Goal: Task Accomplishment & Management: Manage account settings

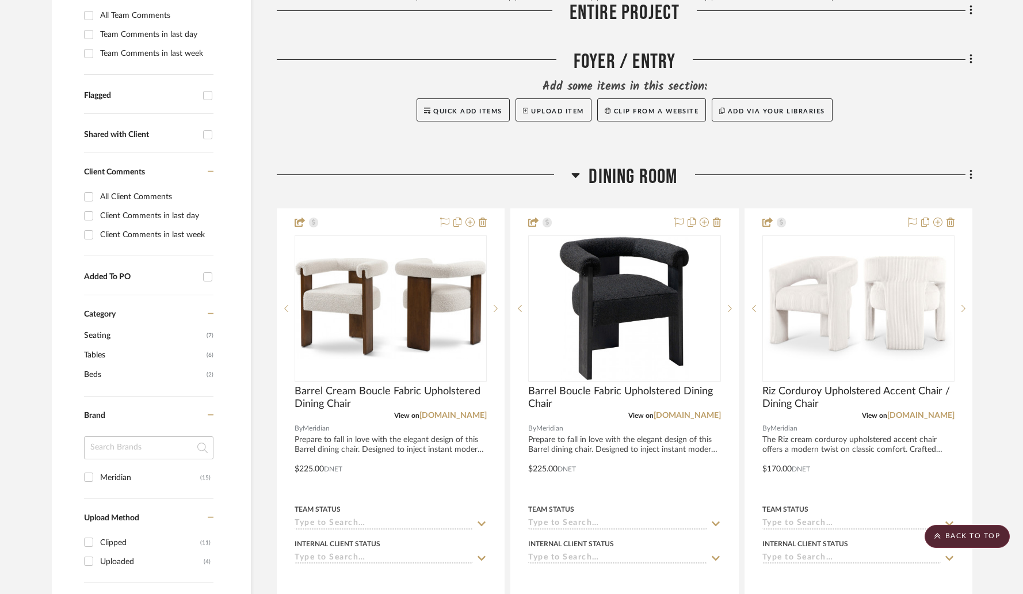
scroll to position [260, 0]
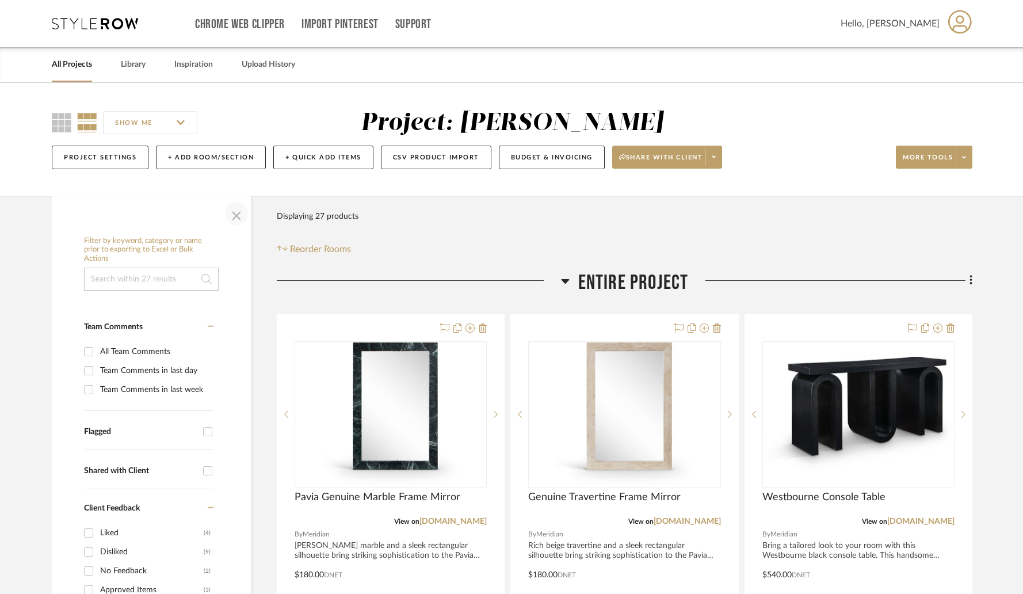
click at [237, 215] on span "button" at bounding box center [237, 214] width 28 height 28
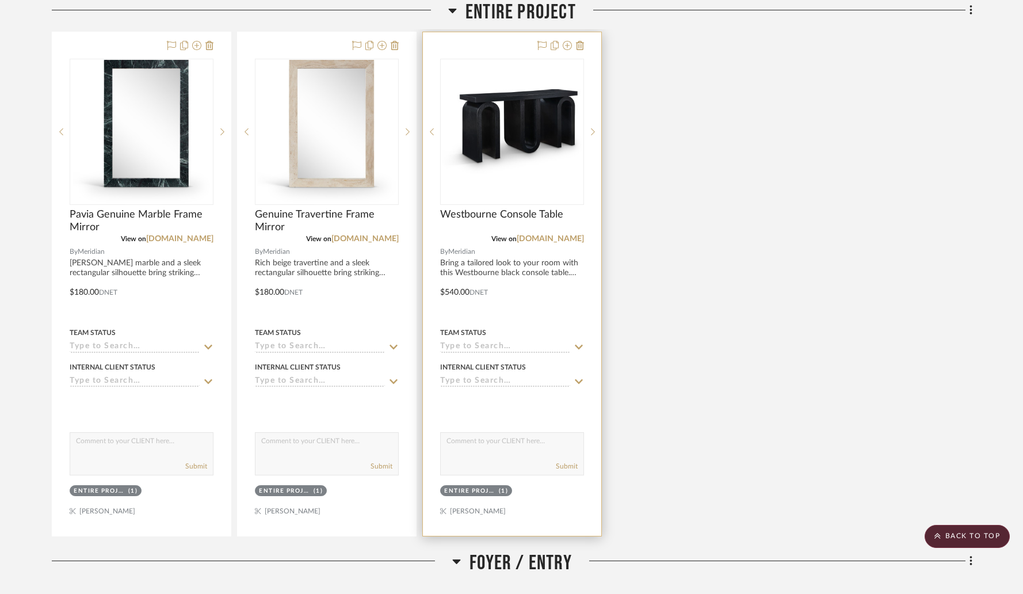
scroll to position [120, 0]
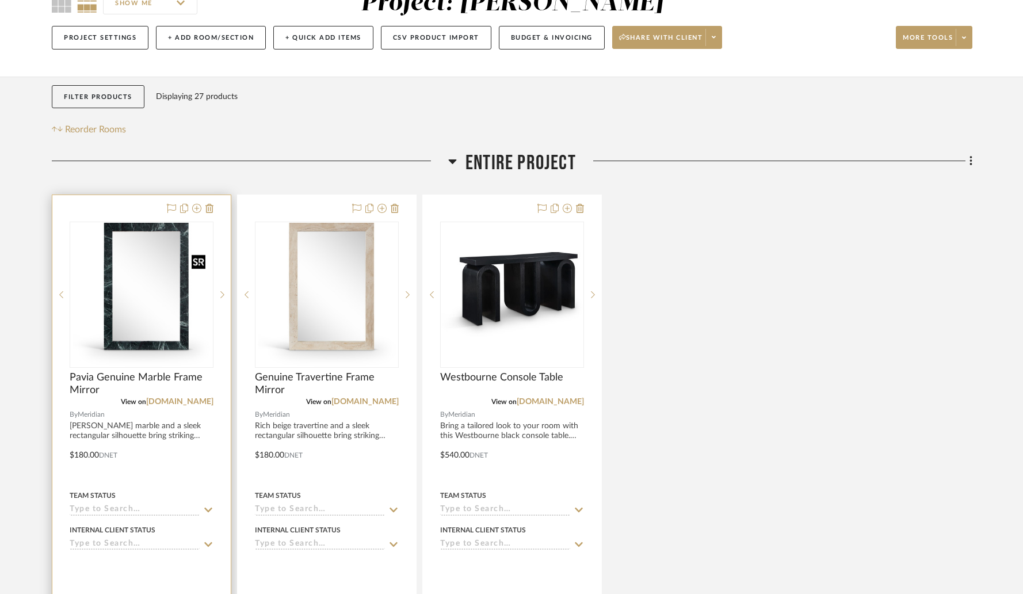
click at [0, 0] on img at bounding box center [0, 0] width 0 height 0
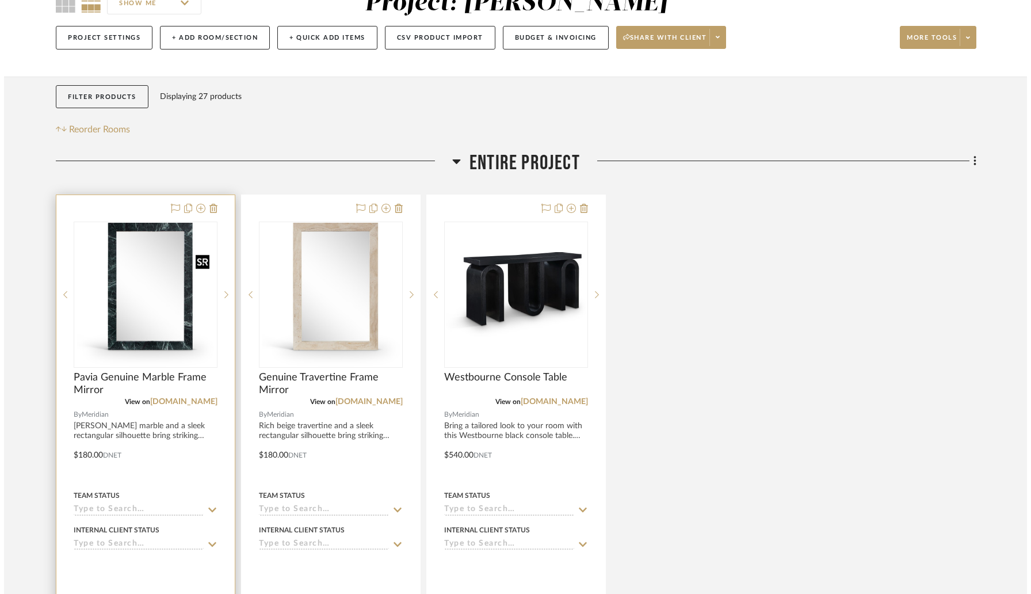
scroll to position [0, 0]
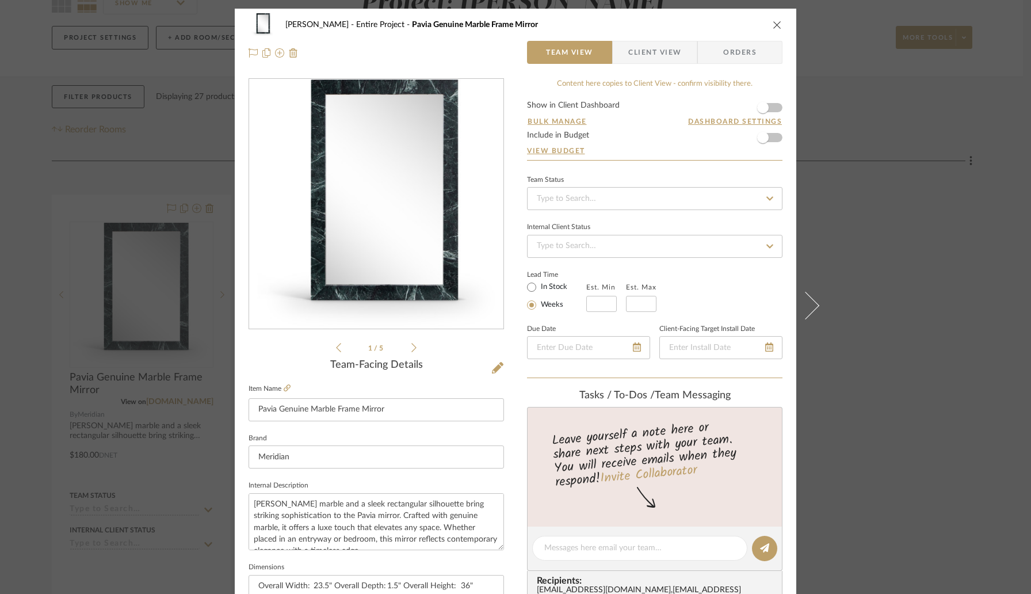
click at [773, 27] on icon "close" at bounding box center [777, 24] width 9 height 9
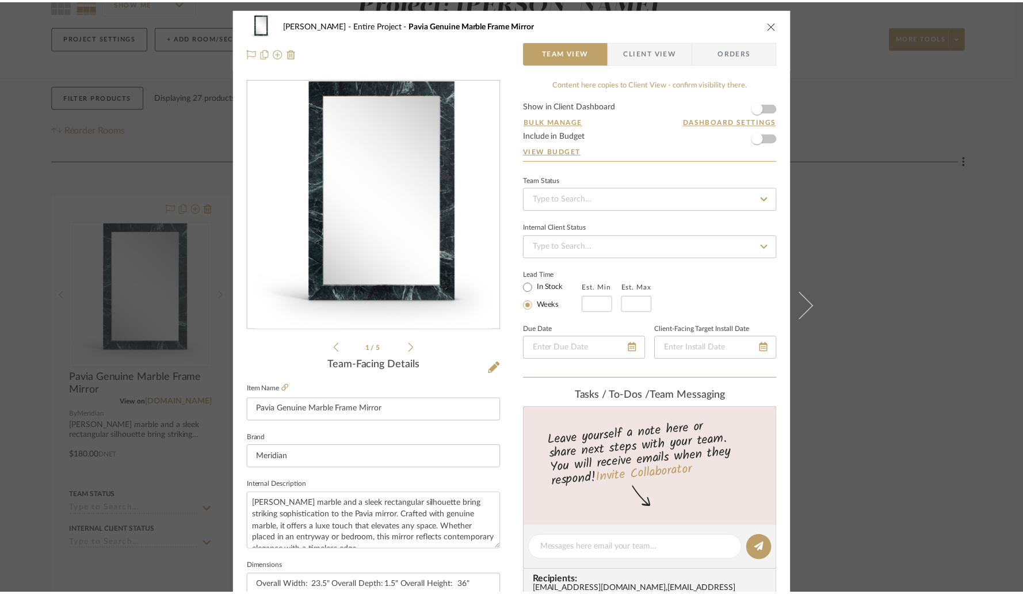
scroll to position [120, 0]
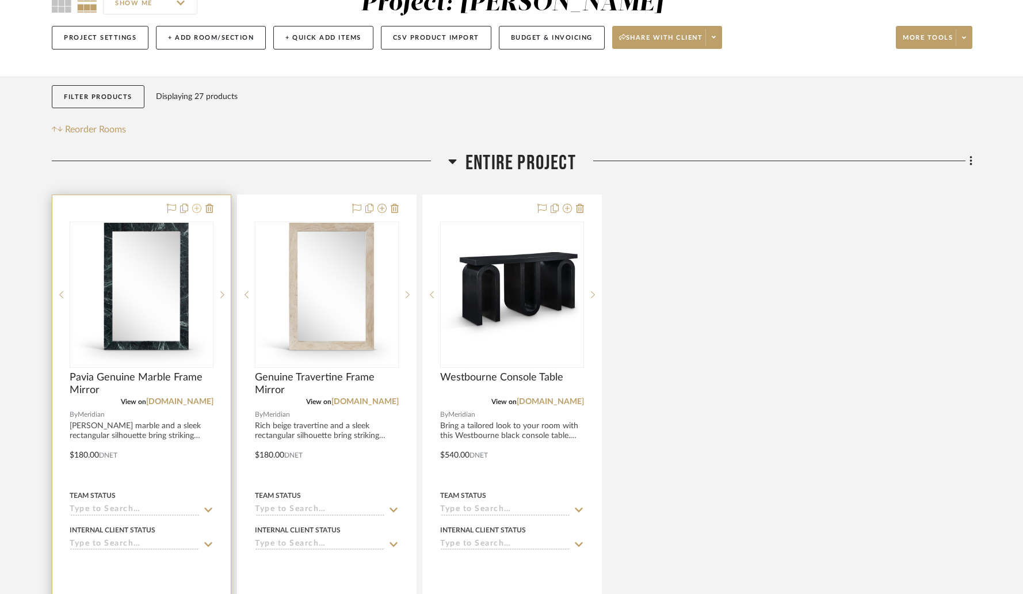
click at [196, 211] on icon at bounding box center [196, 208] width 9 height 9
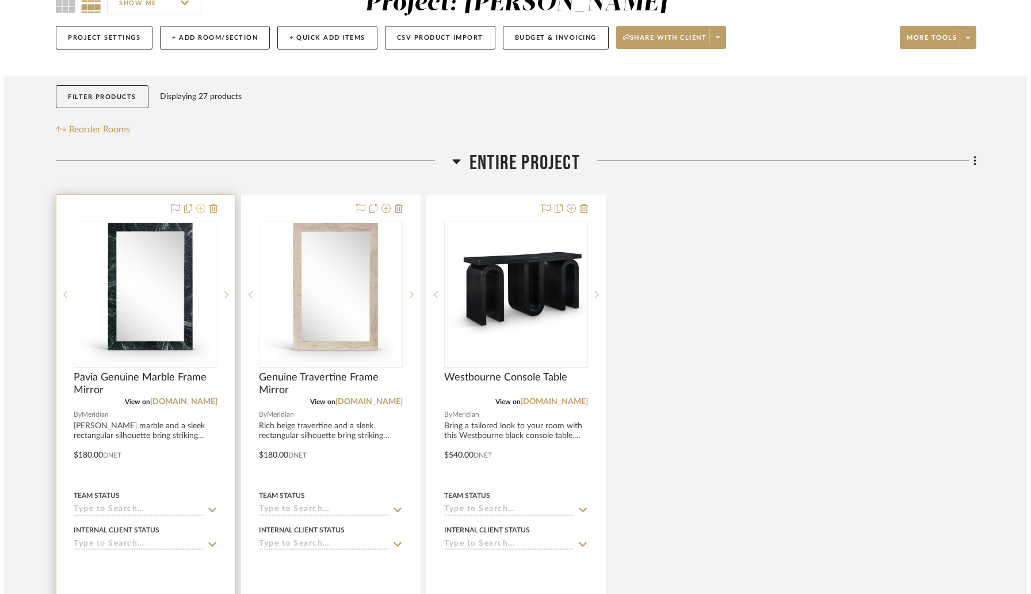
scroll to position [0, 0]
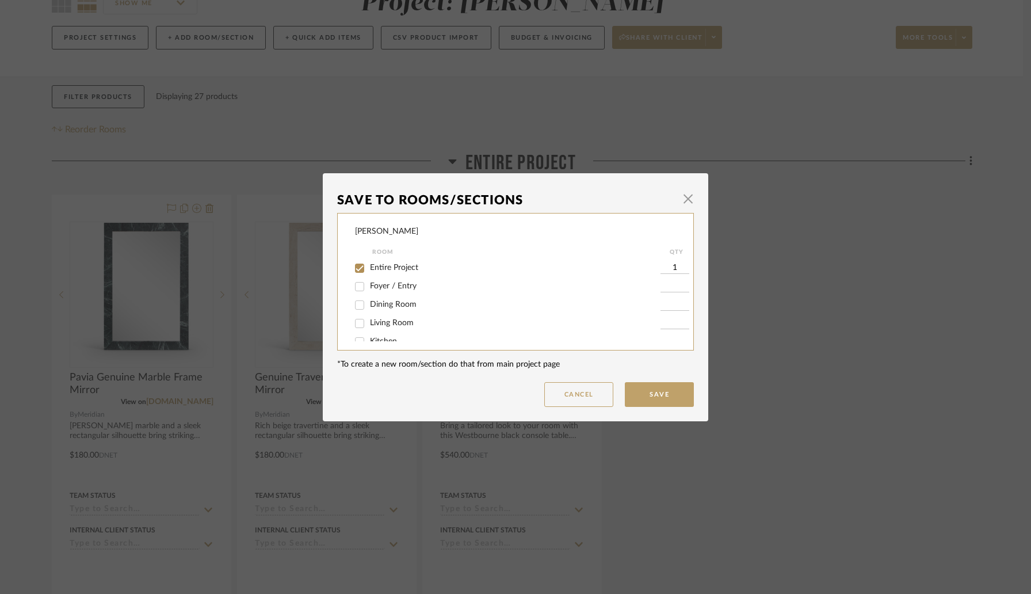
click at [357, 286] on input "Foyer / Entry" at bounding box center [359, 286] width 18 height 18
checkbox input "true"
type input "1"
click at [357, 268] on input "Entire Project" at bounding box center [359, 268] width 18 height 18
checkbox input "false"
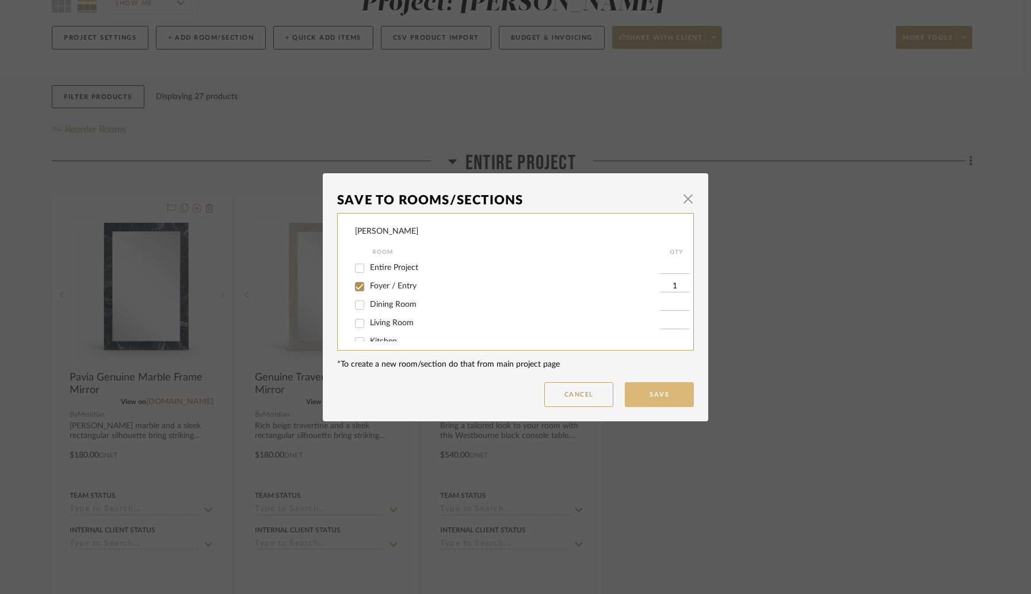
click at [639, 395] on button "Save" at bounding box center [659, 394] width 69 height 25
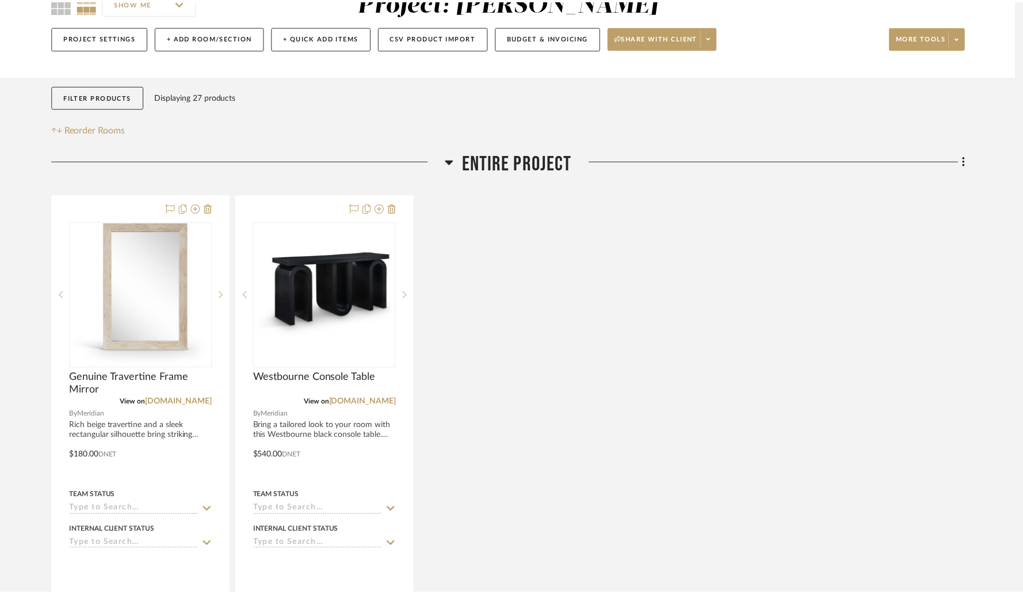
scroll to position [120, 0]
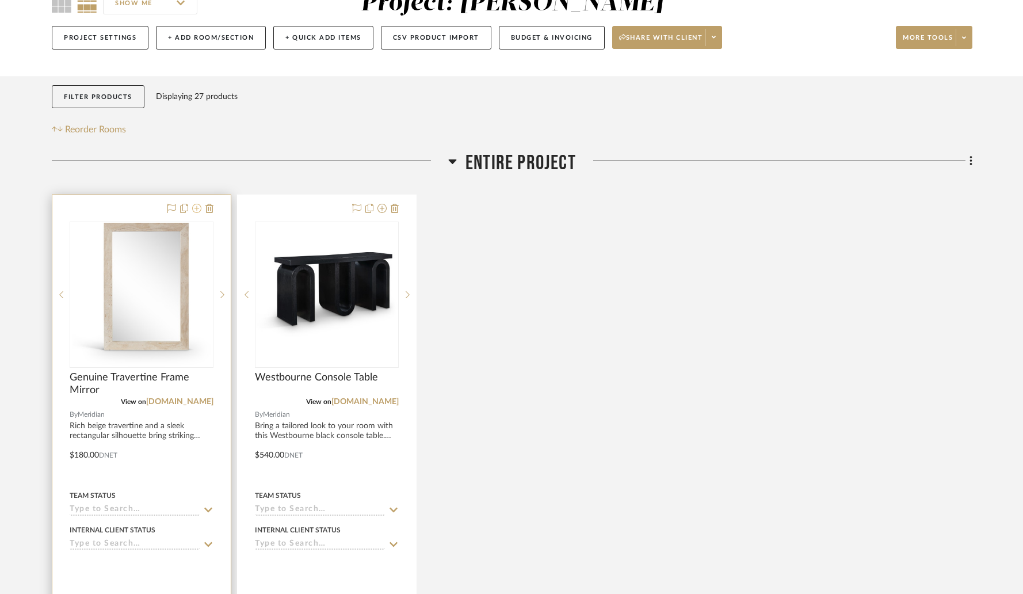
click at [198, 209] on icon at bounding box center [196, 208] width 9 height 9
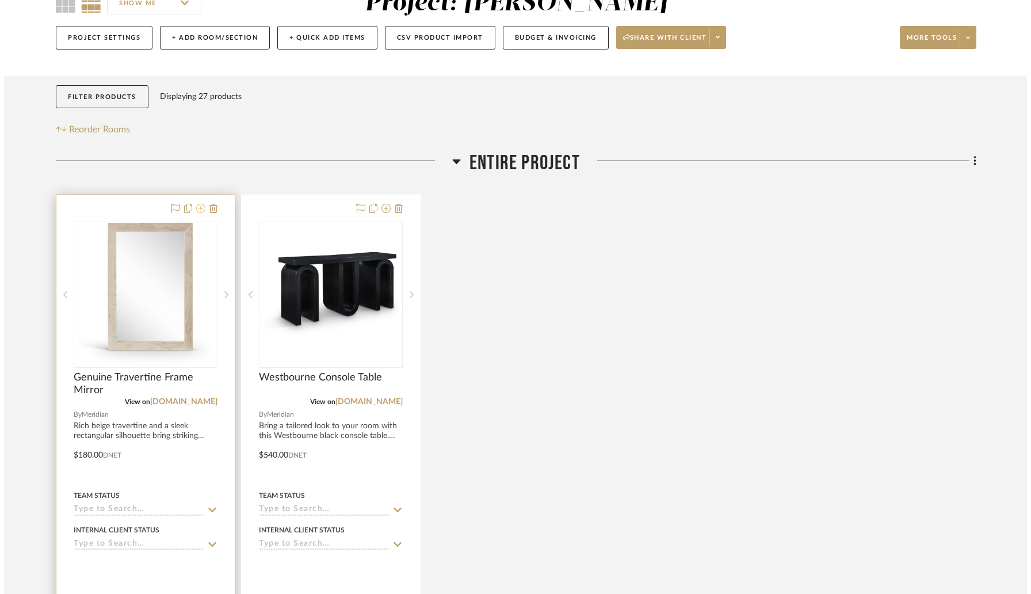
scroll to position [0, 0]
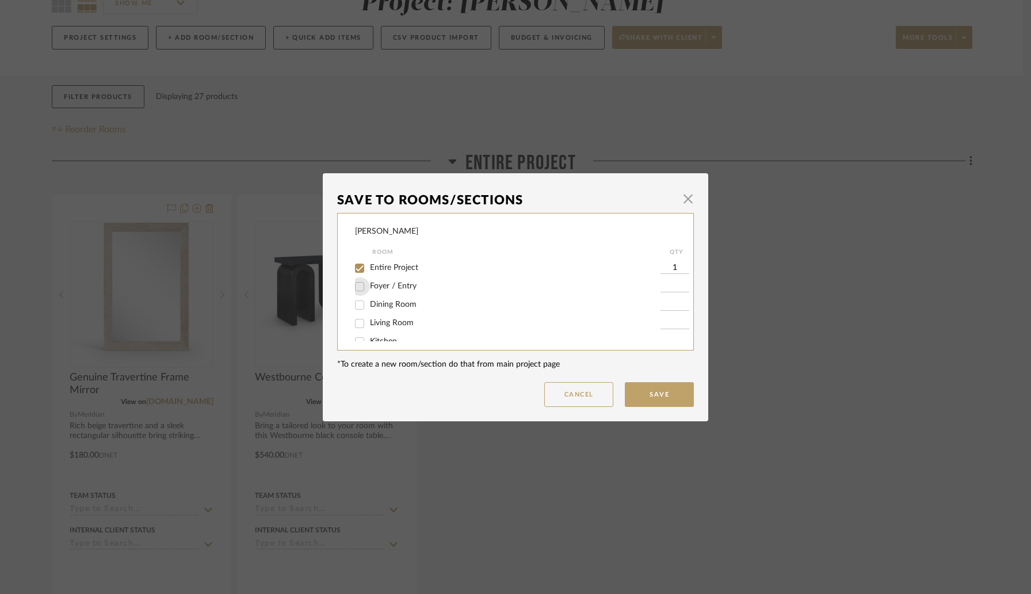
click at [353, 291] on input "Foyer / Entry" at bounding box center [359, 286] width 18 height 18
checkbox input "true"
type input "1"
click at [353, 265] on input "Entire Project" at bounding box center [359, 268] width 18 height 18
checkbox input "false"
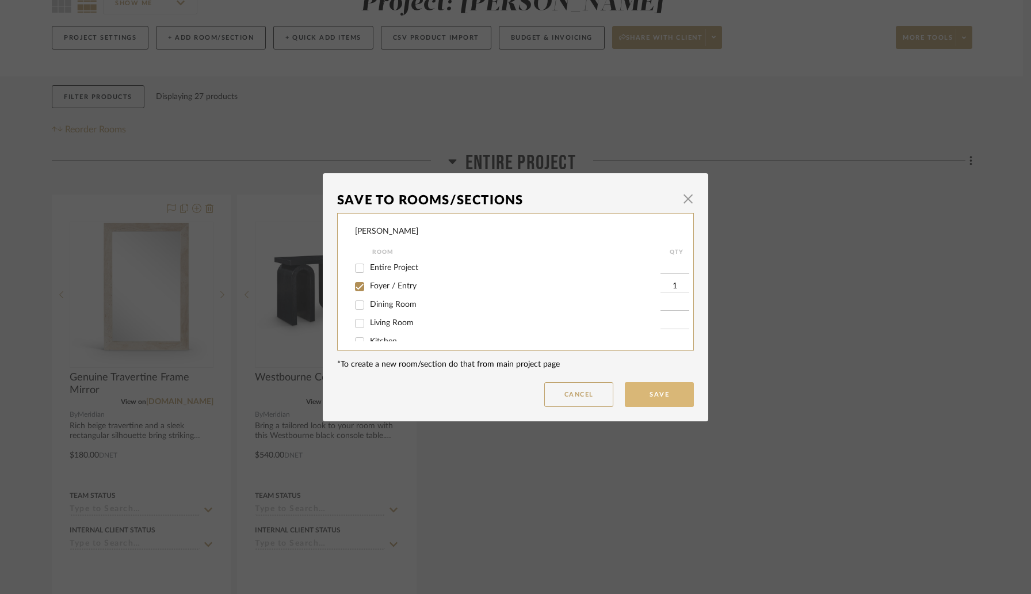
click at [646, 395] on button "Save" at bounding box center [659, 394] width 69 height 25
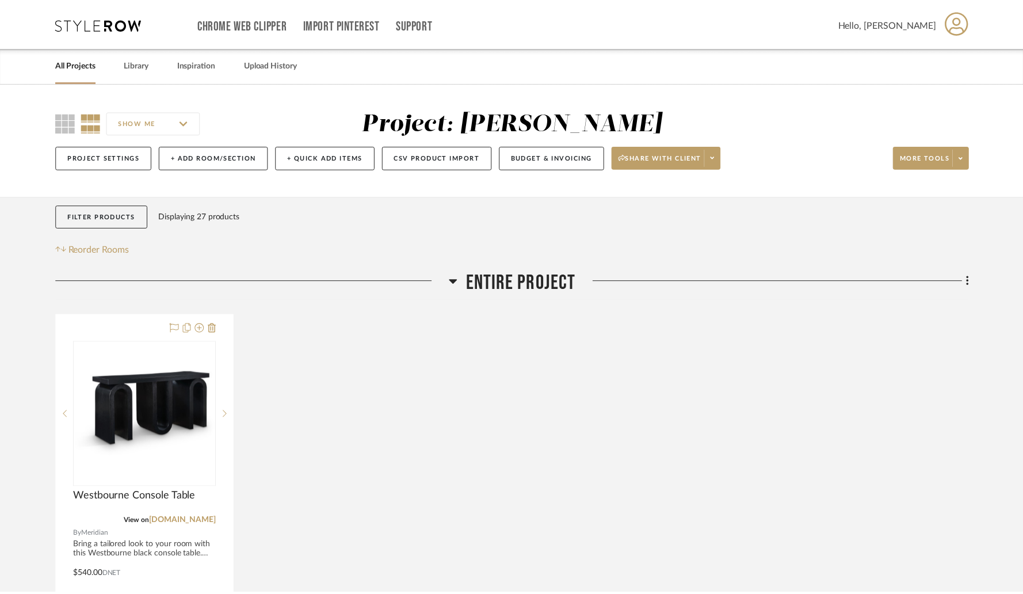
scroll to position [120, 0]
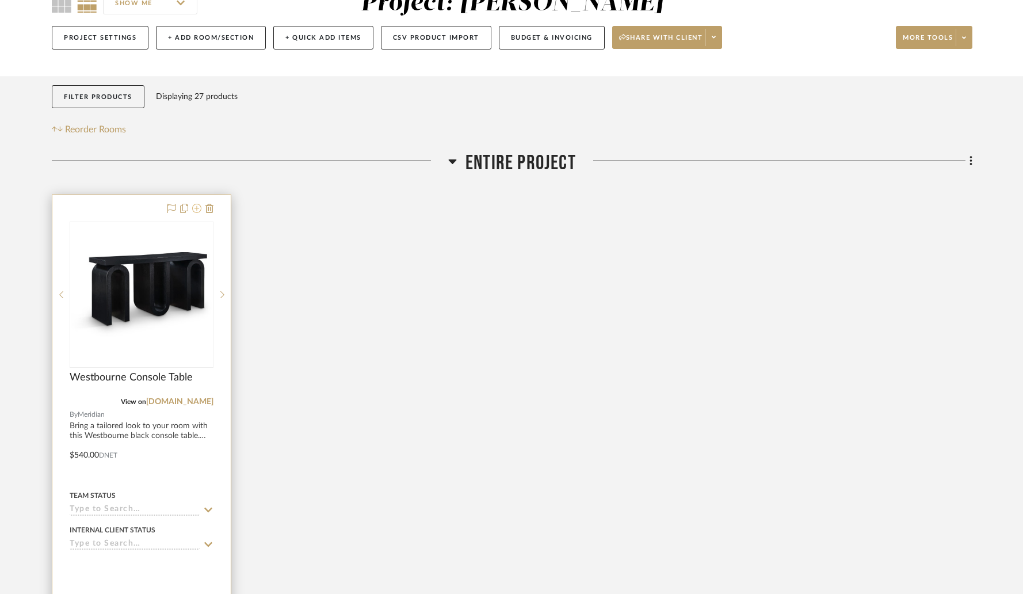
click at [200, 212] on icon at bounding box center [196, 208] width 9 height 9
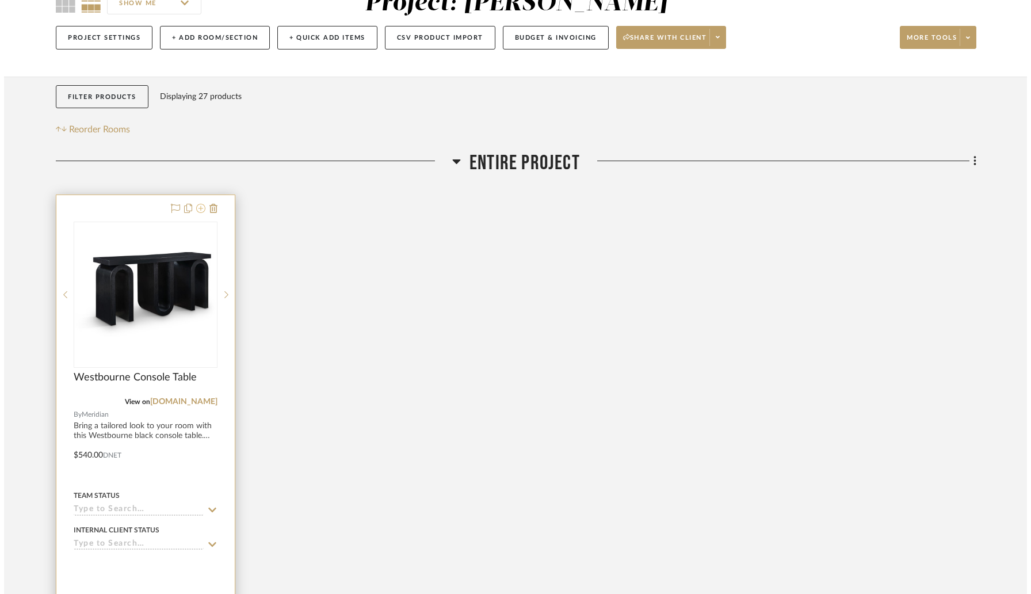
scroll to position [0, 0]
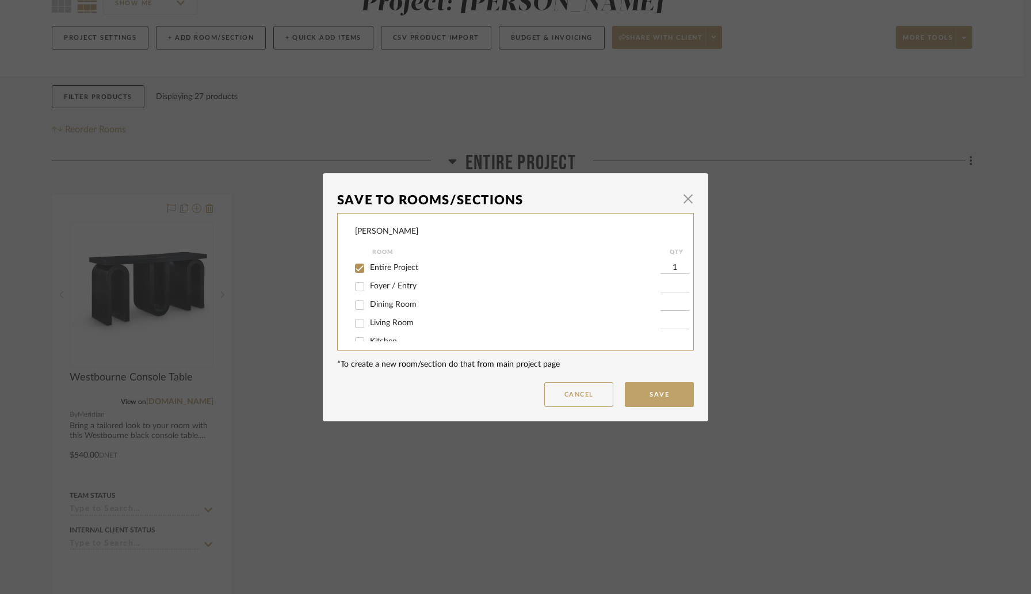
click at [359, 285] on input "Foyer / Entry" at bounding box center [359, 286] width 18 height 18
checkbox input "true"
type input "1"
click at [359, 270] on input "Entire Project" at bounding box center [359, 268] width 18 height 18
checkbox input "false"
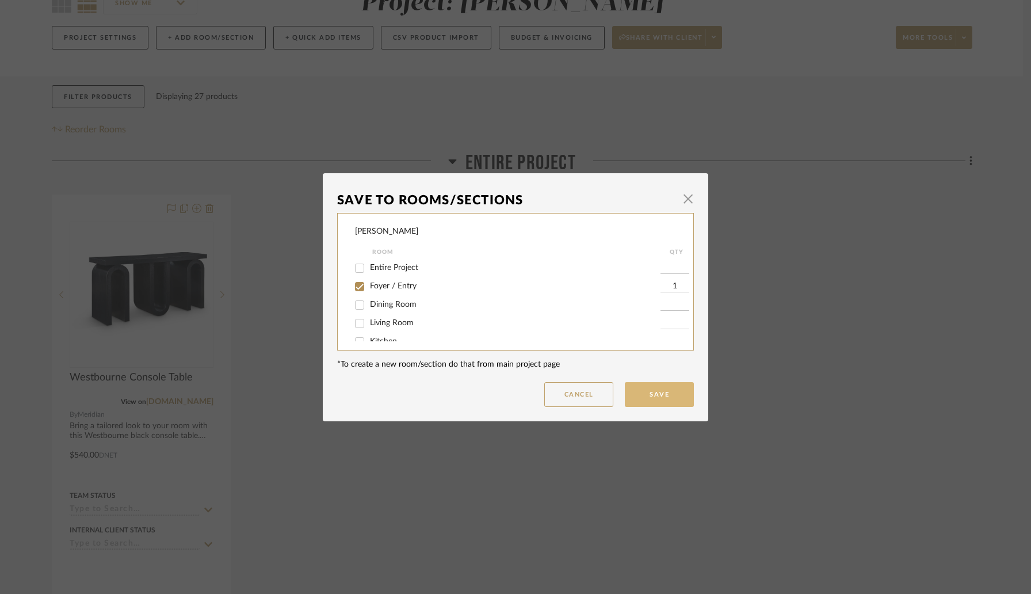
click at [652, 391] on button "Save" at bounding box center [659, 394] width 69 height 25
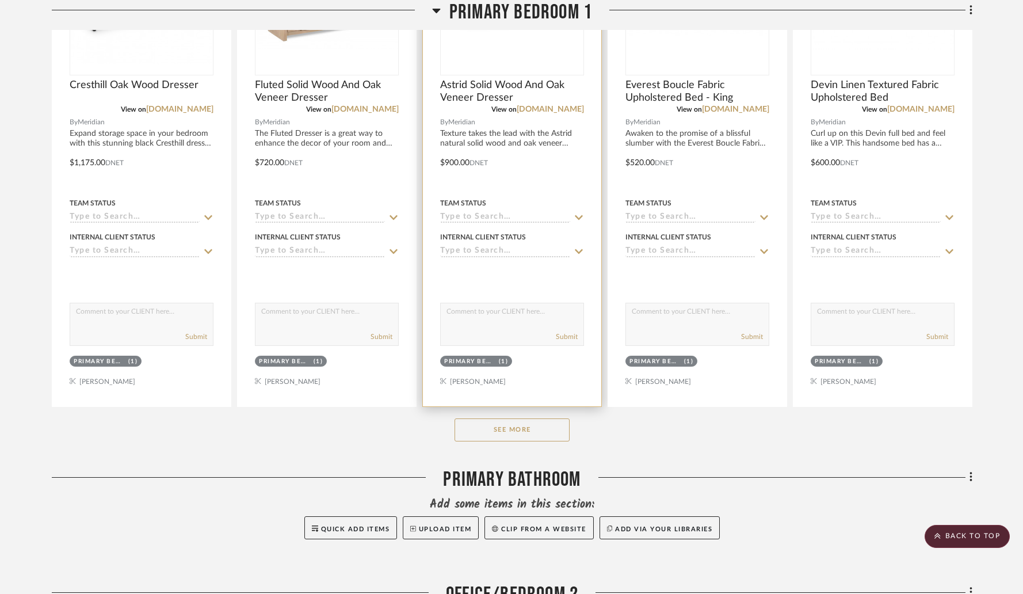
scroll to position [3092, 0]
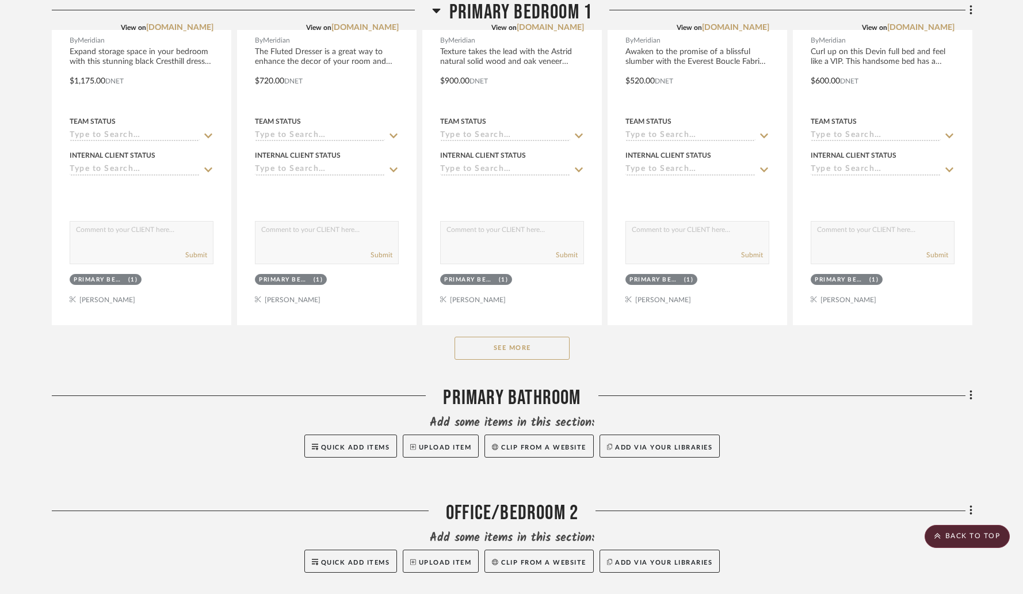
click at [518, 351] on button "See More" at bounding box center [512, 348] width 115 height 23
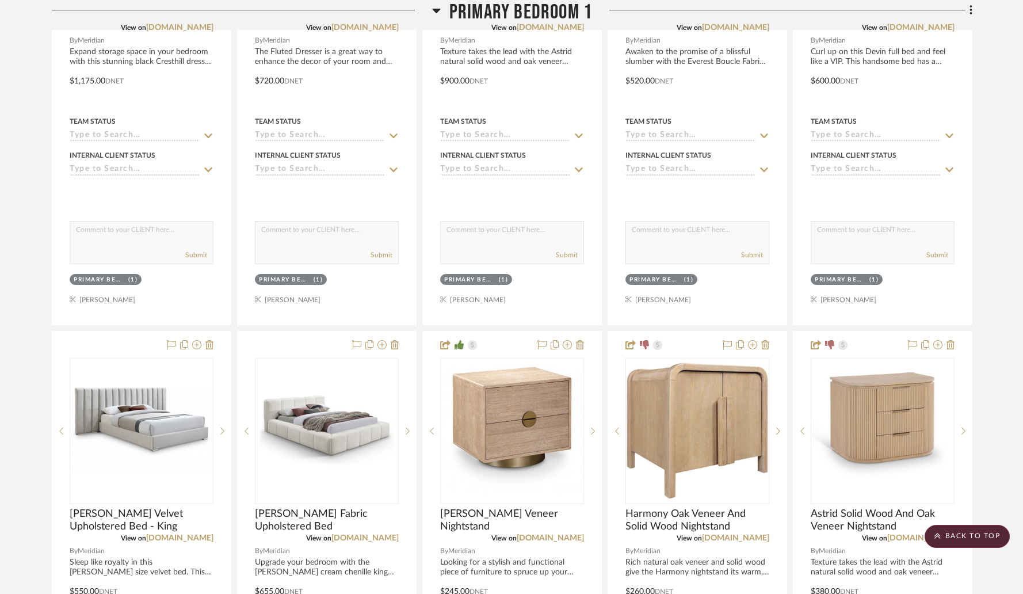
drag, startPoint x: 692, startPoint y: 348, endPoint x: 580, endPoint y: 349, distance: 112.2
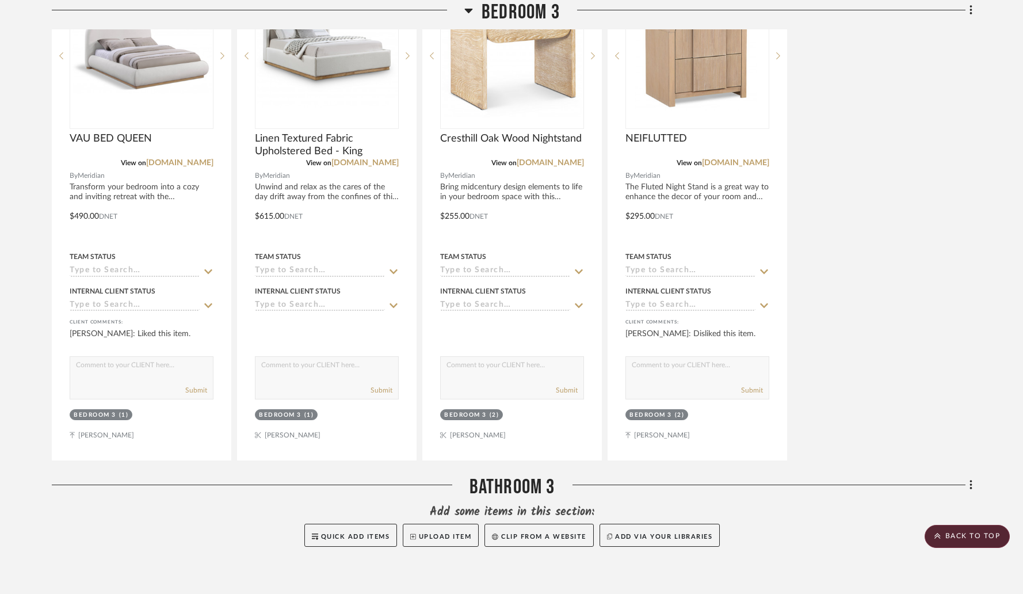
scroll to position [4475, 0]
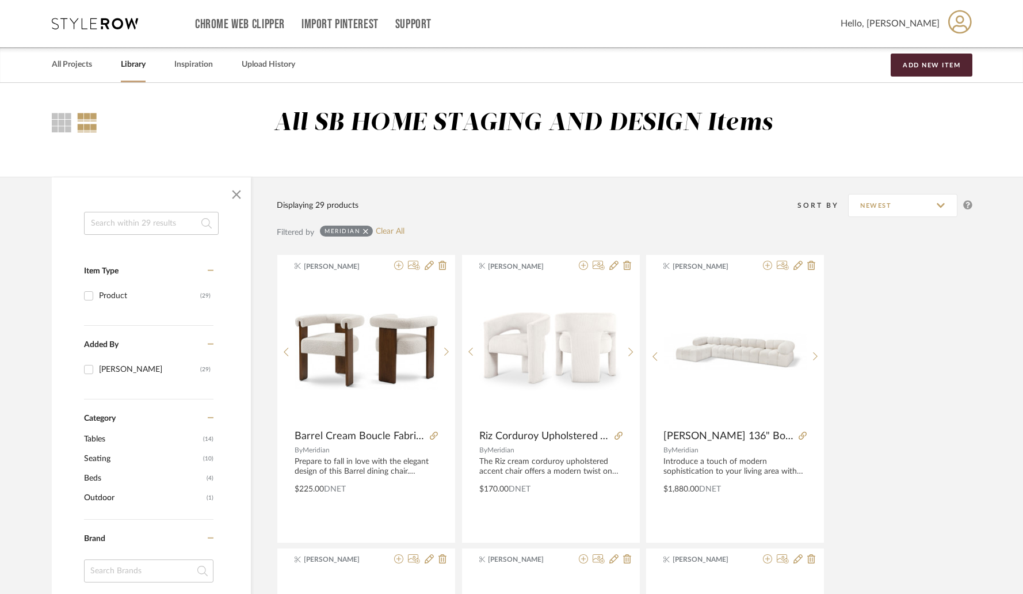
click at [136, 69] on link "Library" at bounding box center [133, 65] width 25 height 16
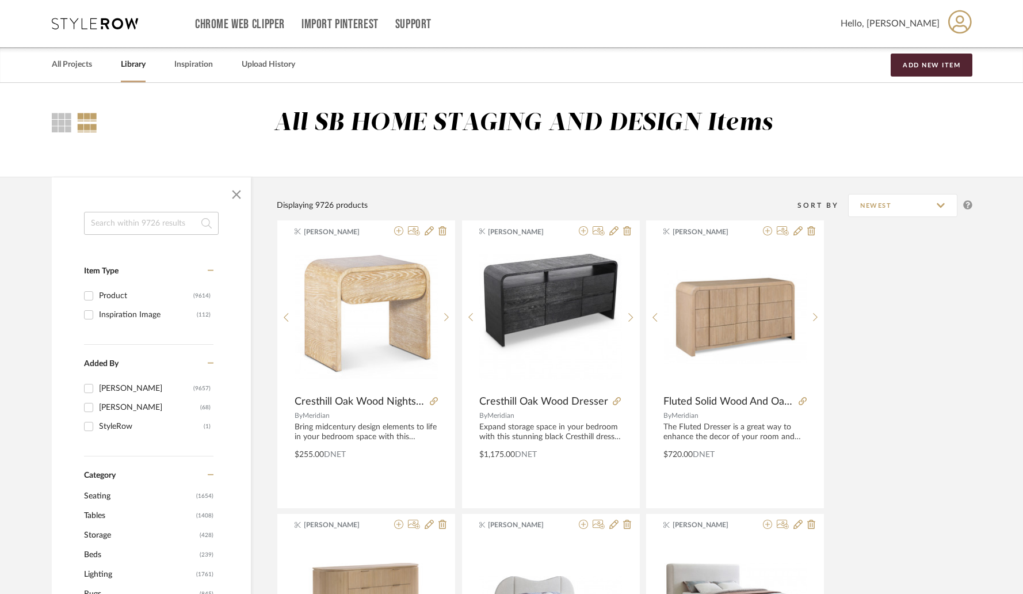
click at [148, 222] on input at bounding box center [151, 223] width 135 height 23
paste input "Harmony Oak"
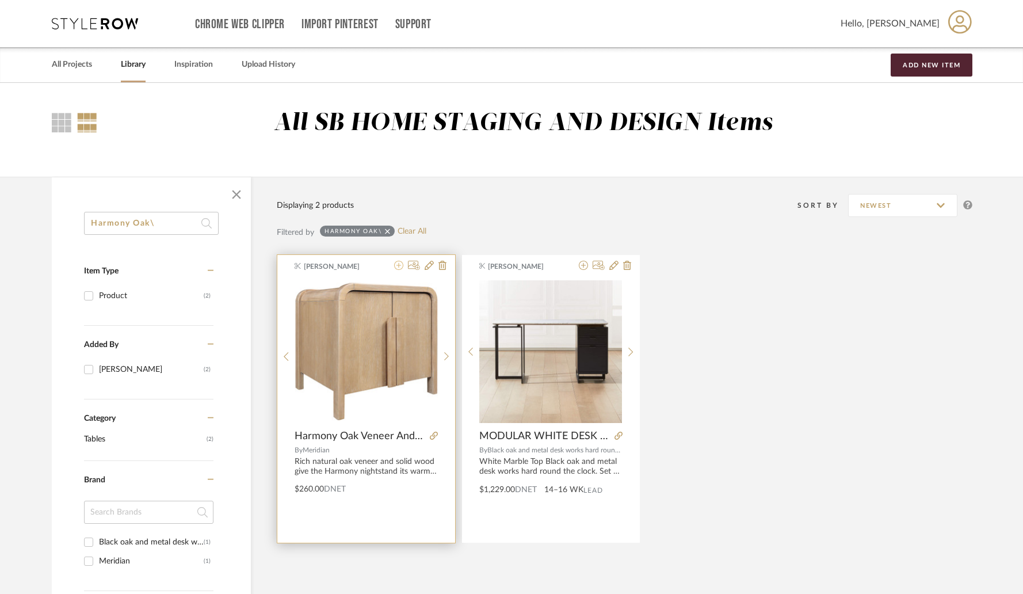
type input "Harmony Oak\"
click at [399, 264] on icon at bounding box center [398, 265] width 9 height 9
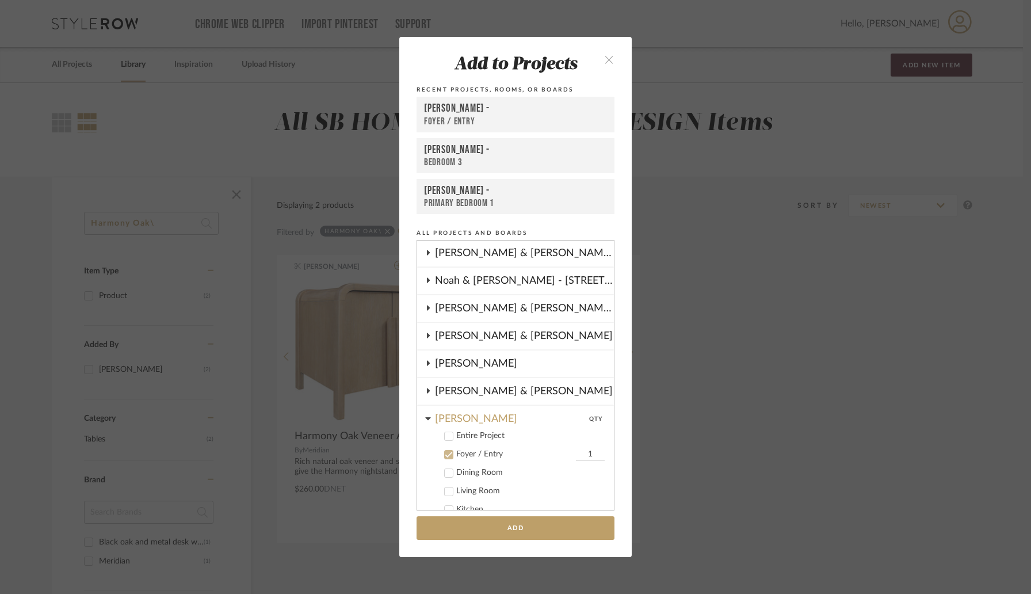
scroll to position [494, 0]
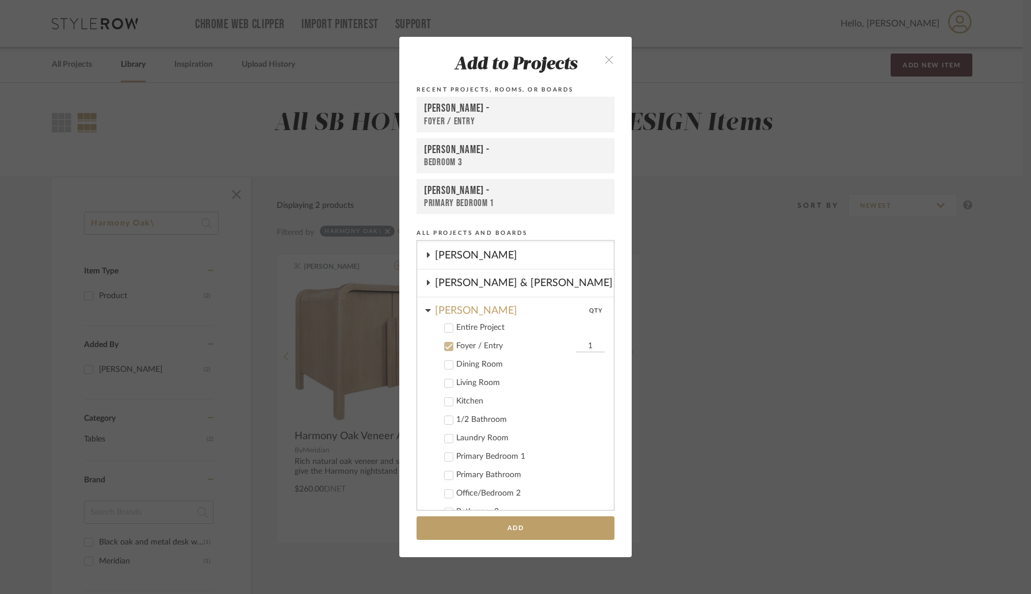
click at [446, 346] on icon at bounding box center [449, 346] width 8 height 8
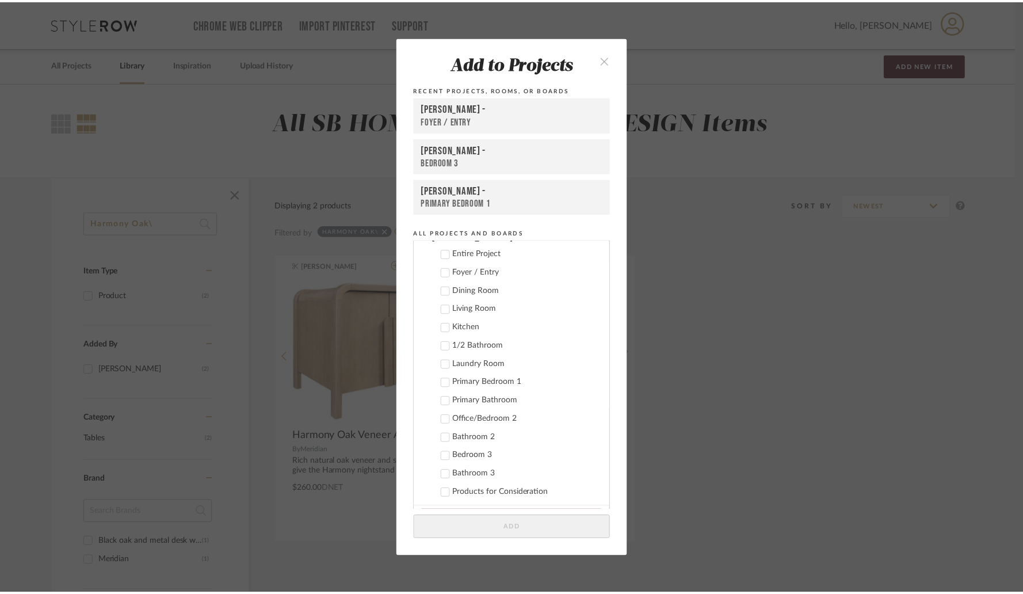
scroll to position [577, 0]
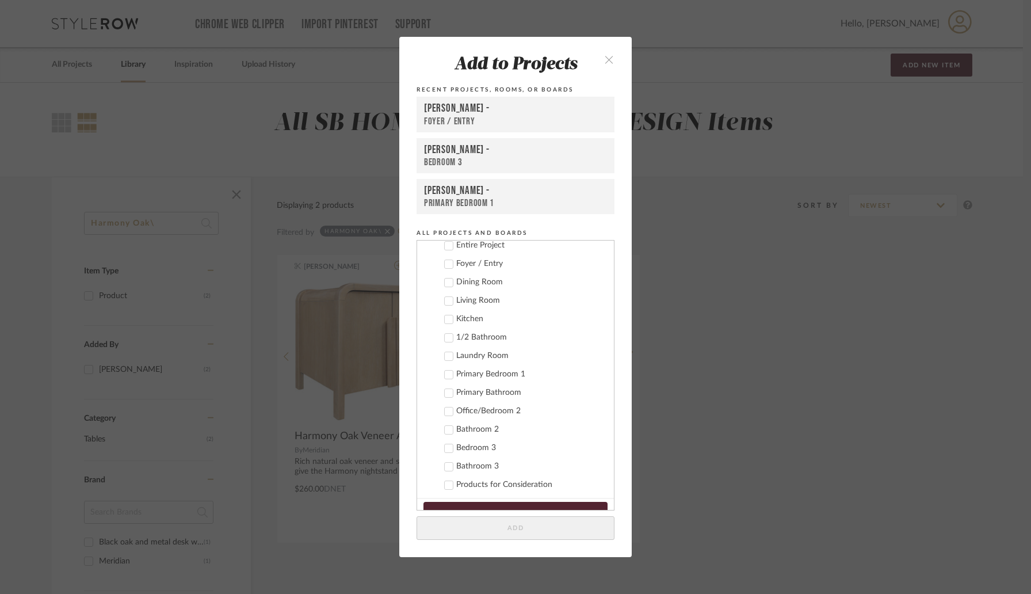
click at [445, 375] on icon at bounding box center [449, 375] width 8 height 8
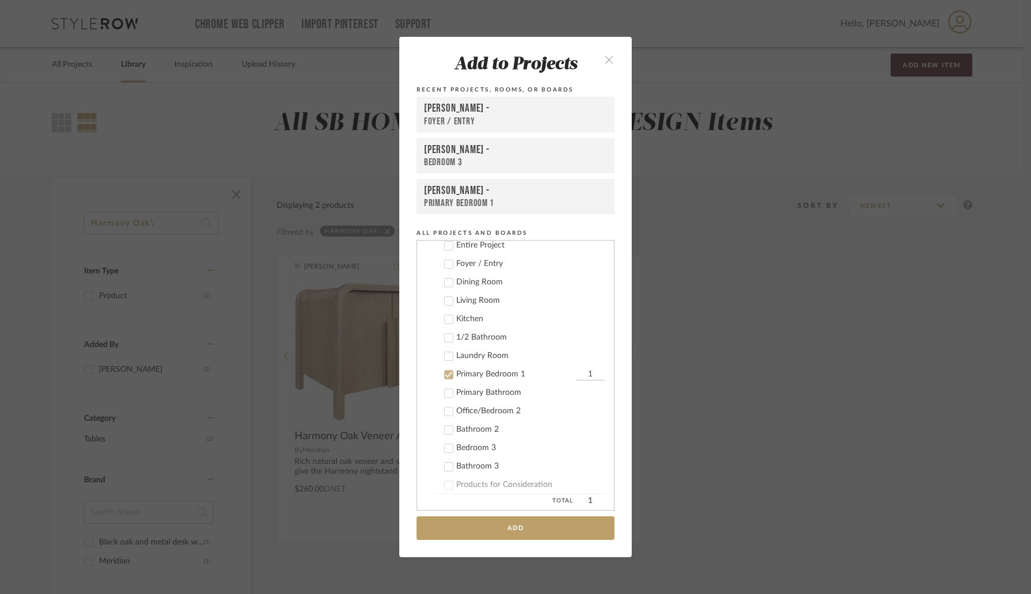
click at [562, 375] on label "Primary Bedroom 1 1" at bounding box center [520, 375] width 170 height 12
click at [562, 375] on div "Primary Bedroom 1" at bounding box center [514, 374] width 117 height 10
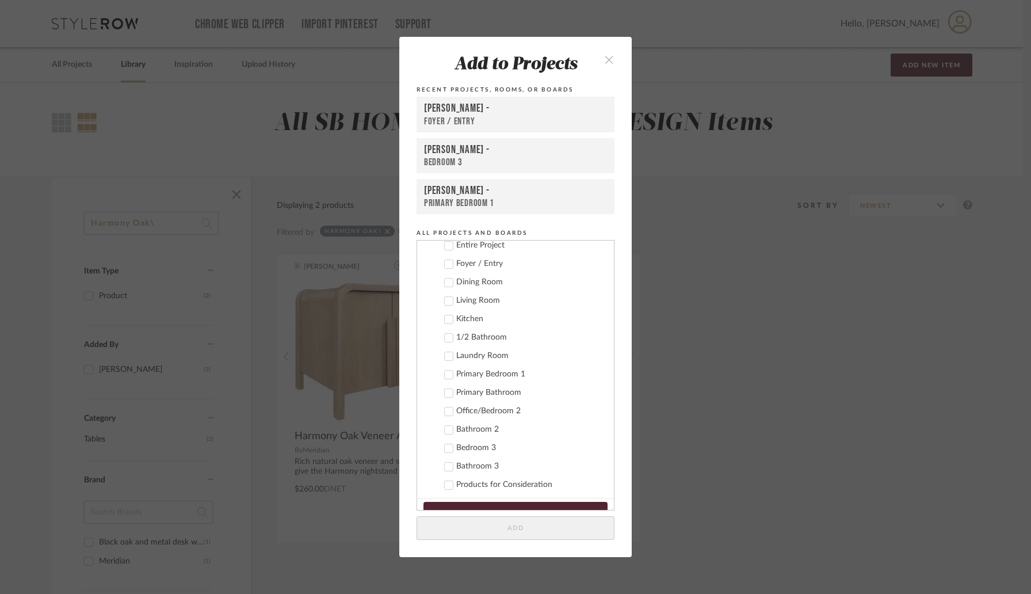
click at [510, 370] on div "Primary Bedroom 1" at bounding box center [530, 374] width 148 height 10
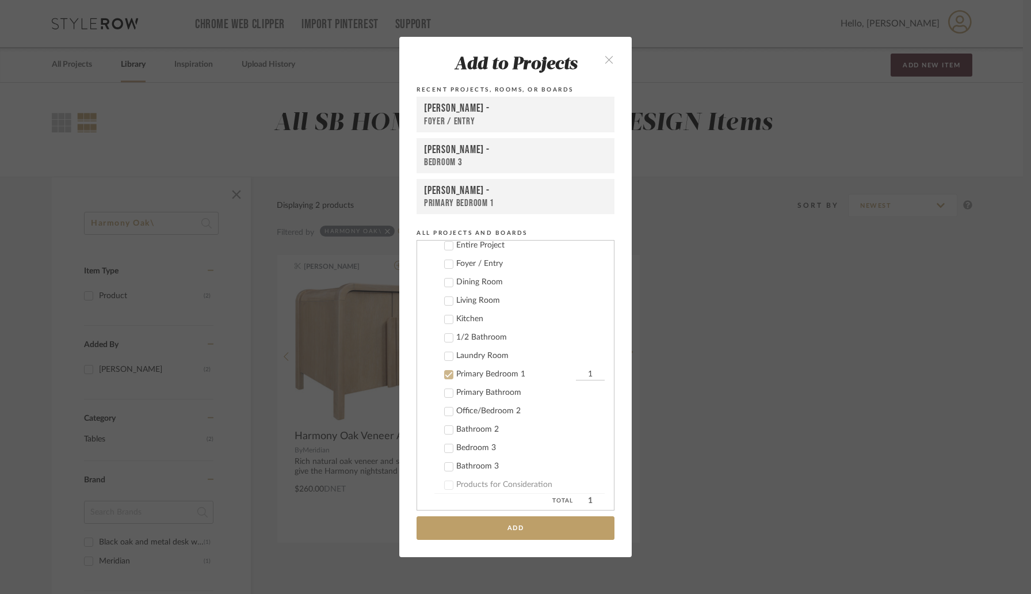
click at [577, 374] on input "1" at bounding box center [590, 375] width 29 height 12
type input "2"
click at [512, 529] on button "Add" at bounding box center [516, 528] width 198 height 24
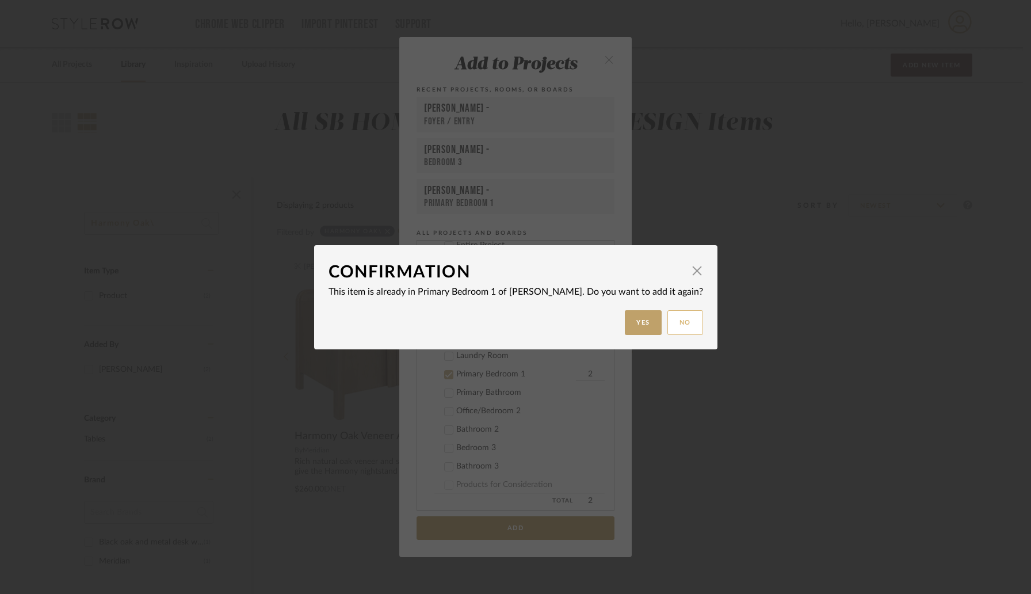
click at [679, 315] on button "No" at bounding box center [686, 322] width 36 height 25
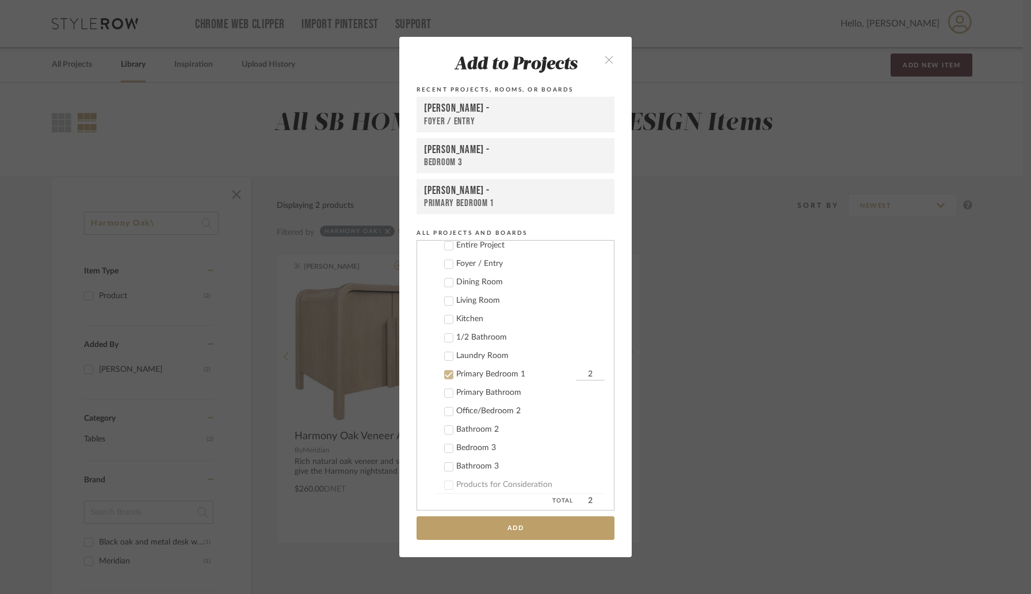
click at [604, 59] on icon "close" at bounding box center [609, 60] width 10 height 10
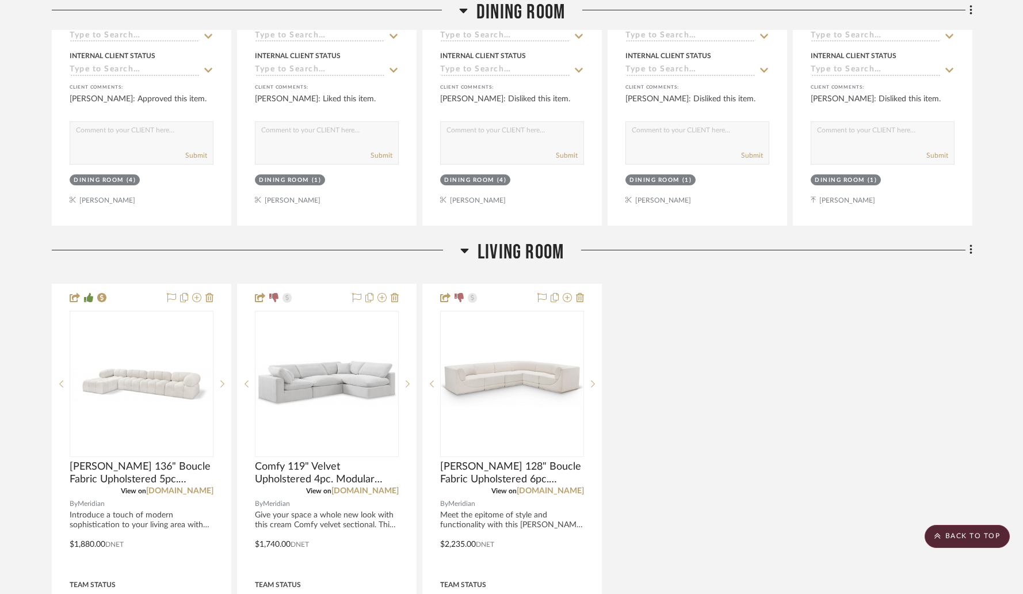
scroll to position [1348, 0]
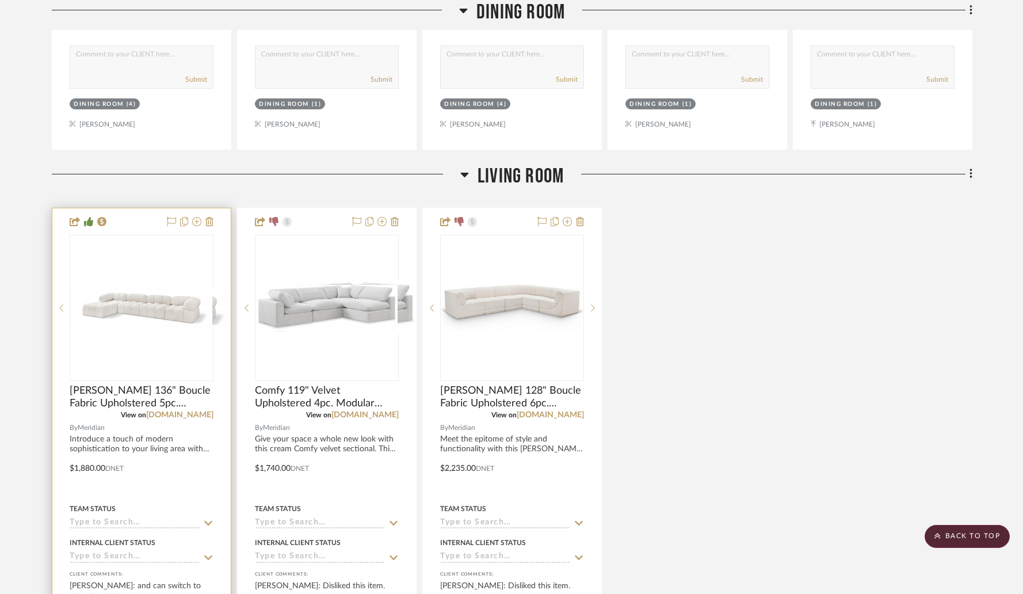
click at [146, 356] on div at bounding box center [142, 308] width 144 height 146
click at [125, 261] on div "0" at bounding box center [141, 307] width 143 height 145
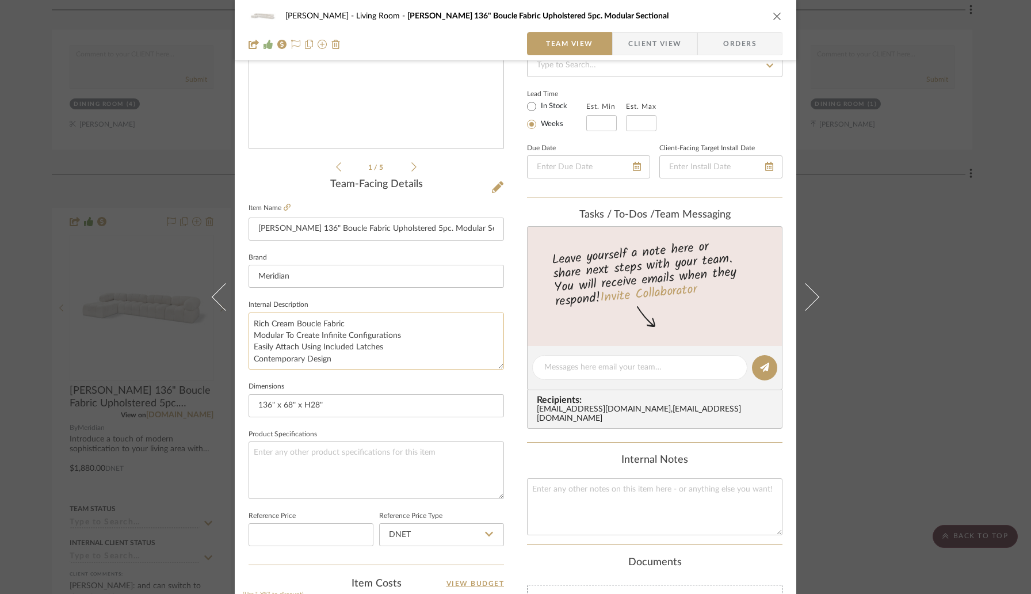
scroll to position [176, 0]
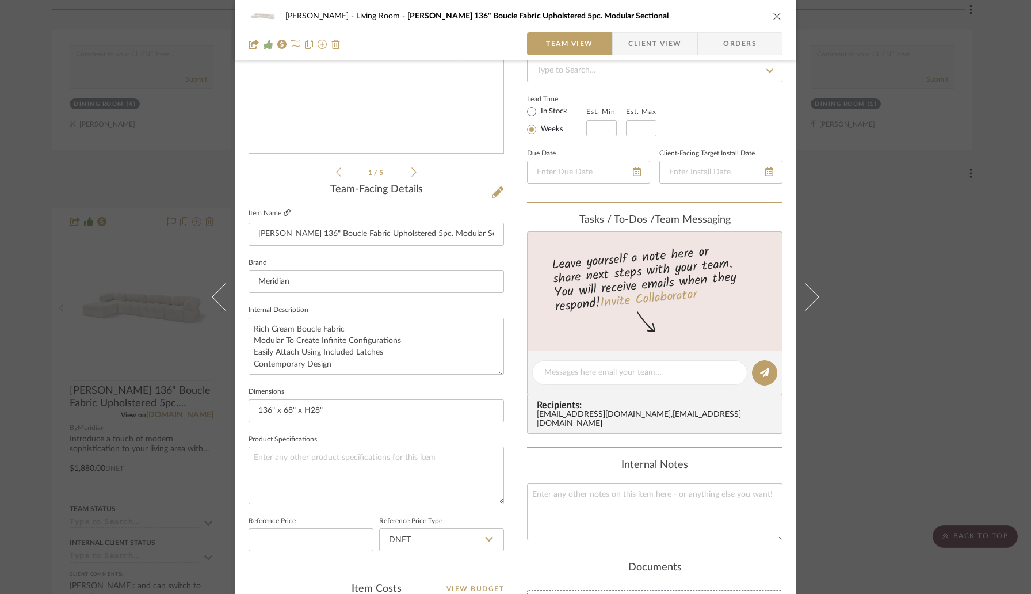
click at [285, 211] on icon at bounding box center [287, 212] width 7 height 7
